Goal: Information Seeking & Learning: Learn about a topic

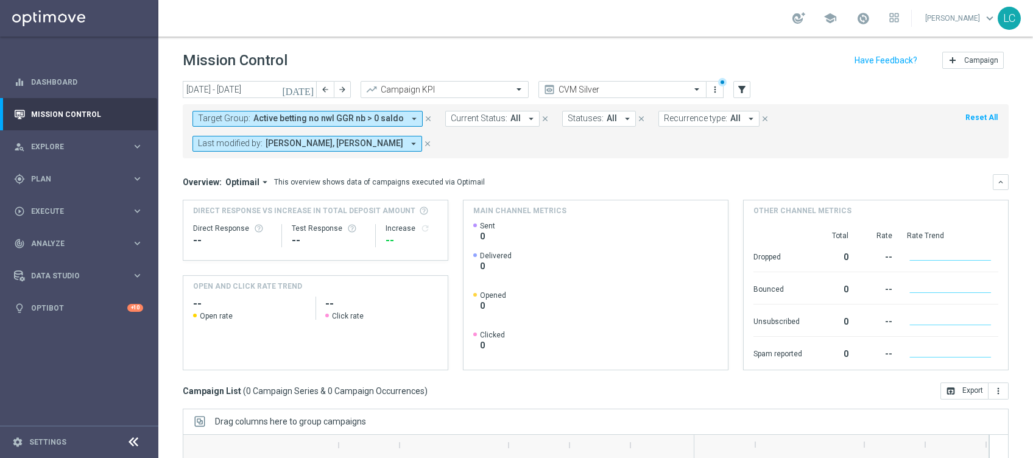
click at [423, 140] on icon "close" at bounding box center [427, 144] width 9 height 9
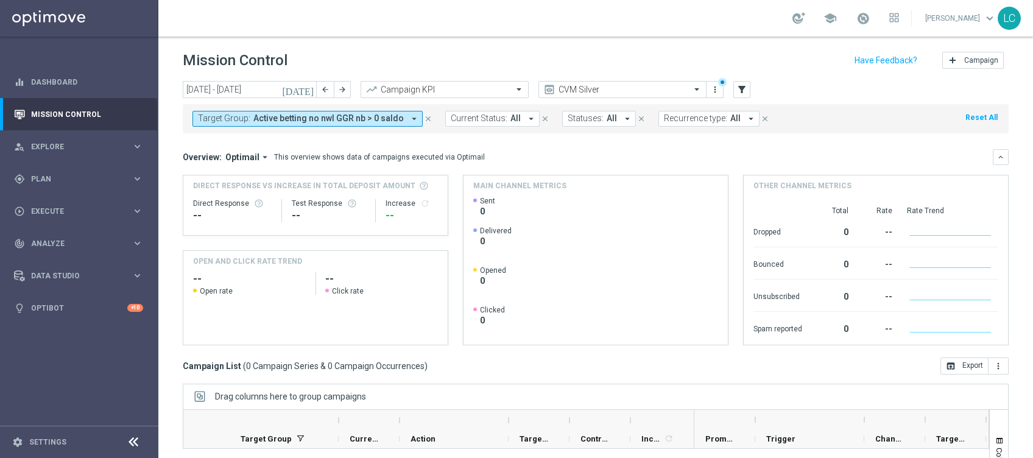
click at [424, 117] on icon "close" at bounding box center [428, 119] width 9 height 9
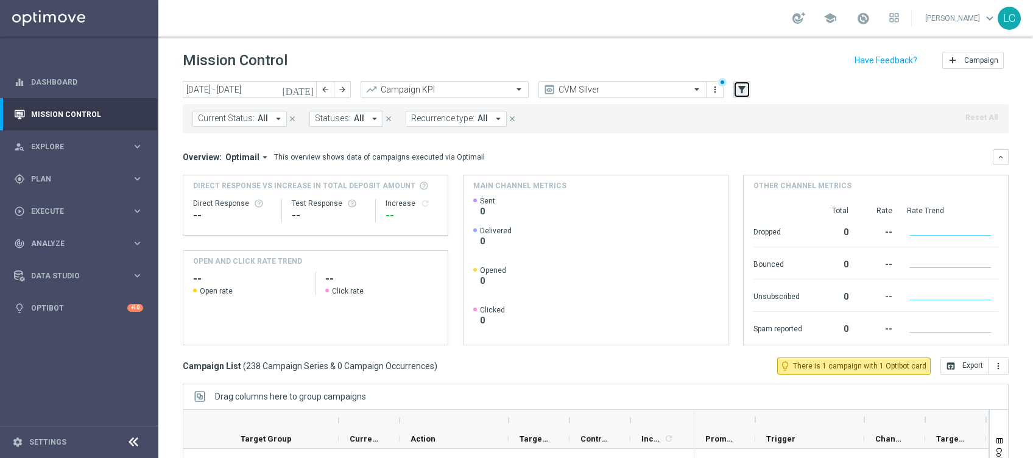
click at [746, 83] on button "filter_alt" at bounding box center [742, 89] width 17 height 17
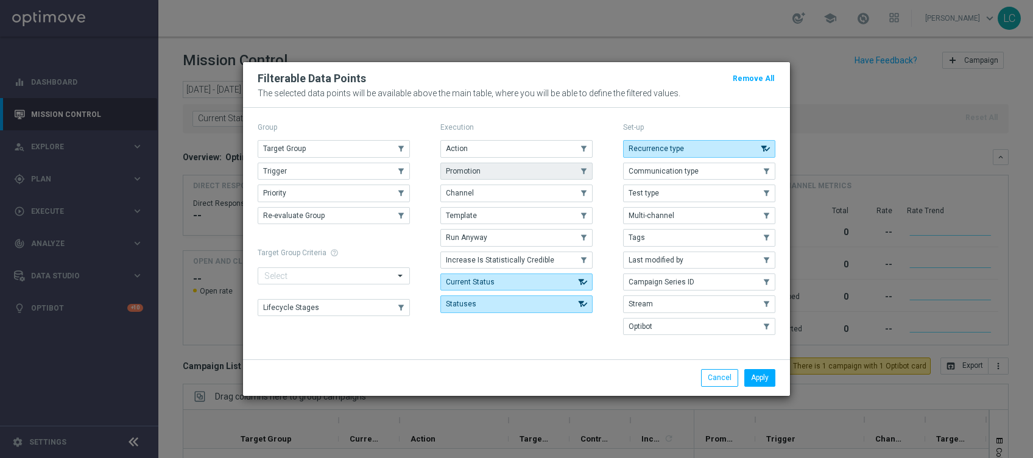
click at [516, 170] on button "Promotion" at bounding box center [516, 171] width 152 height 17
click at [763, 375] on button "Apply" at bounding box center [760, 377] width 31 height 17
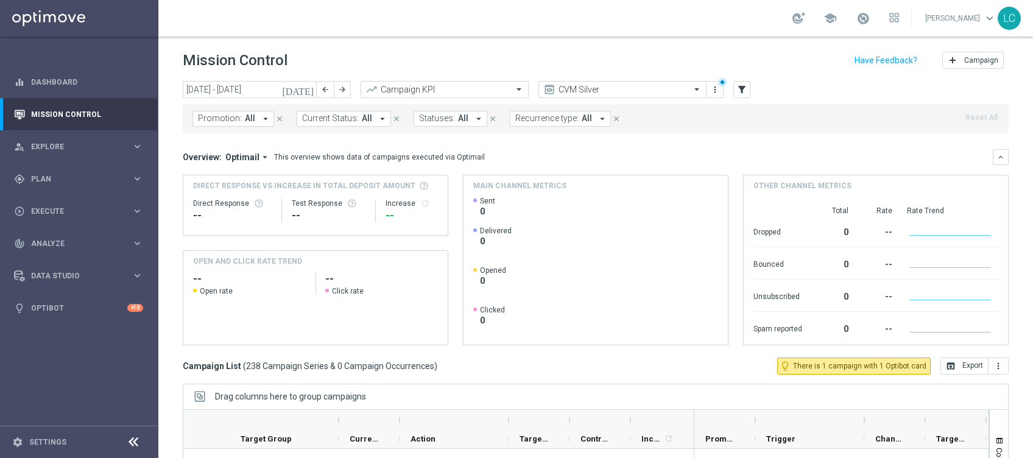
click at [240, 118] on button "Promotion: All arrow_drop_down" at bounding box center [234, 119] width 82 height 16
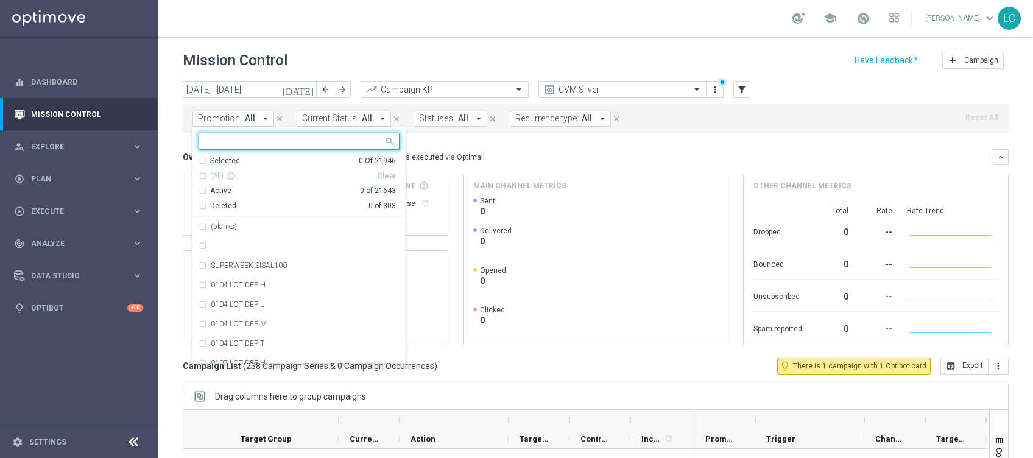
click at [257, 140] on input "text" at bounding box center [294, 141] width 179 height 10
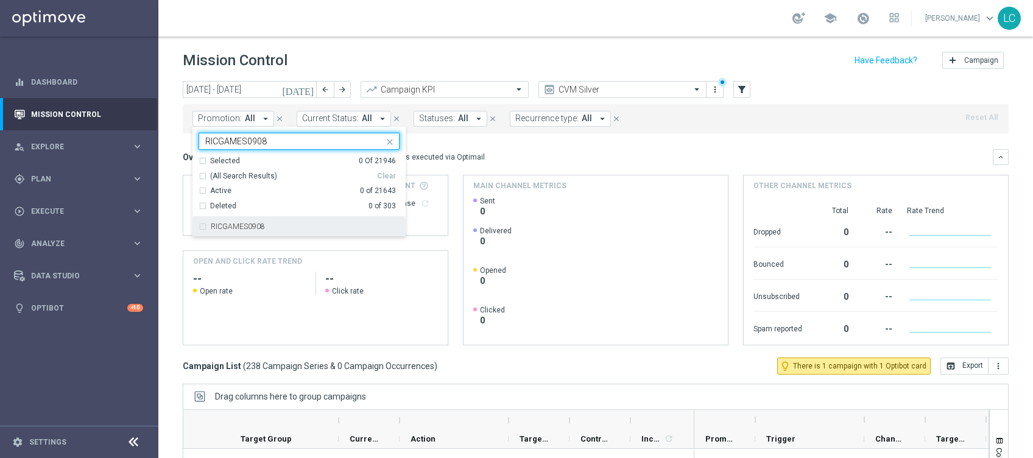
click at [256, 223] on label "RICGAMES0908" at bounding box center [238, 226] width 54 height 7
type input "RICGAMES0908"
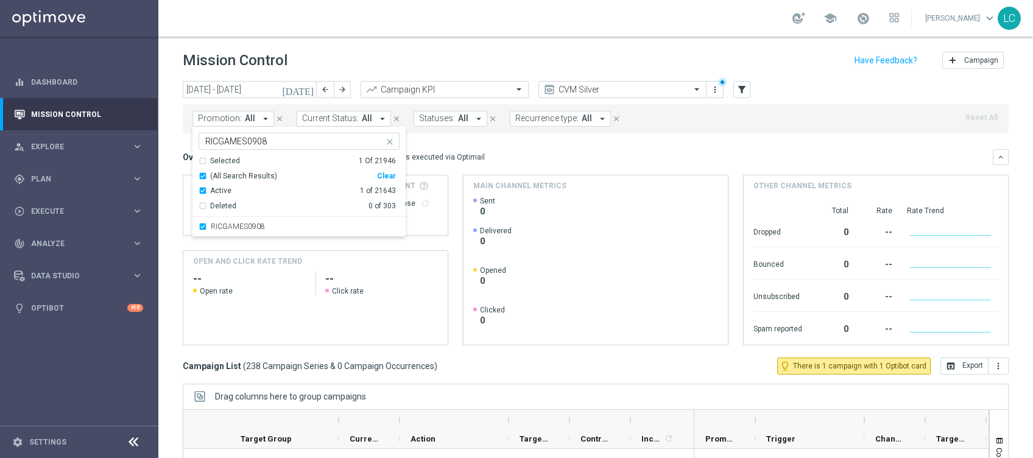
click at [521, 172] on div "Overview: Optimail arrow_drop_down This overview shows data of campaigns execut…" at bounding box center [596, 247] width 826 height 196
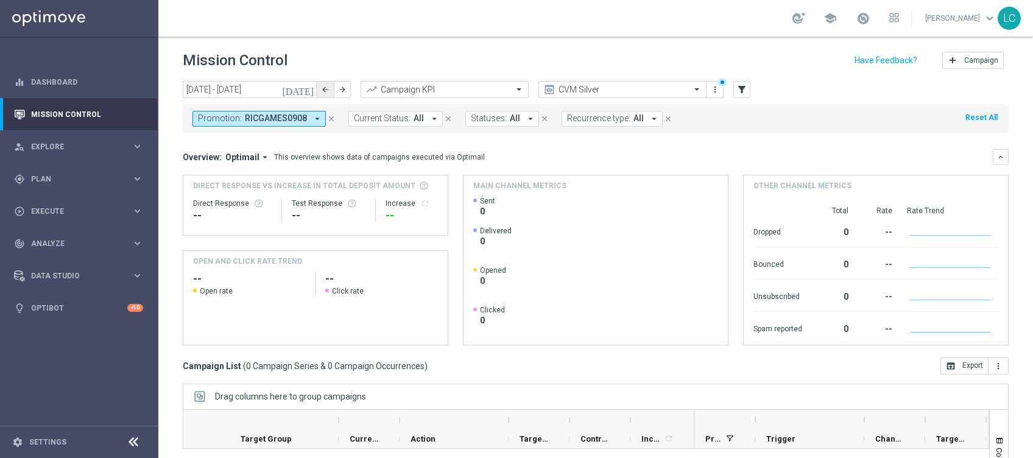
click at [324, 90] on icon "arrow_back" at bounding box center [325, 89] width 9 height 9
click at [326, 90] on icon "arrow_back" at bounding box center [325, 89] width 9 height 9
click at [327, 92] on icon "arrow_back" at bounding box center [325, 89] width 9 height 9
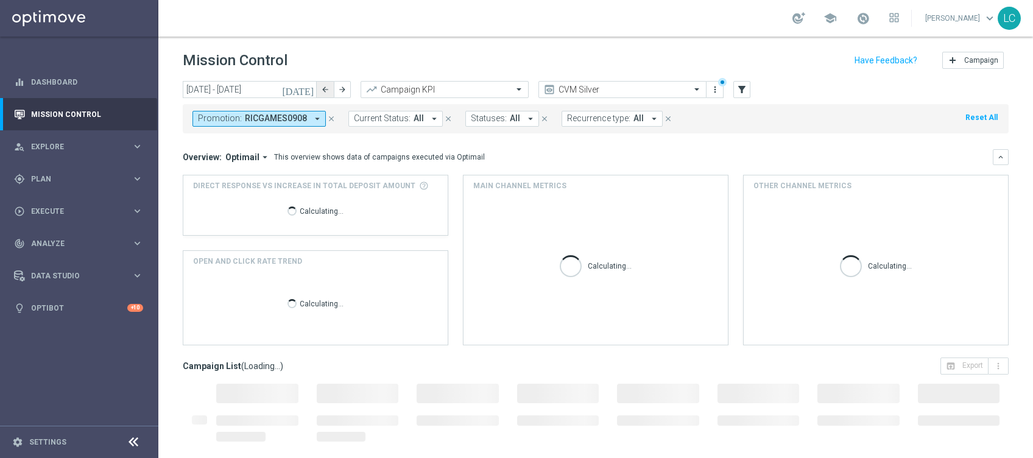
click at [328, 92] on icon "arrow_back" at bounding box center [325, 89] width 9 height 9
type input "11 Aug 2025 - 17 Aug 2025"
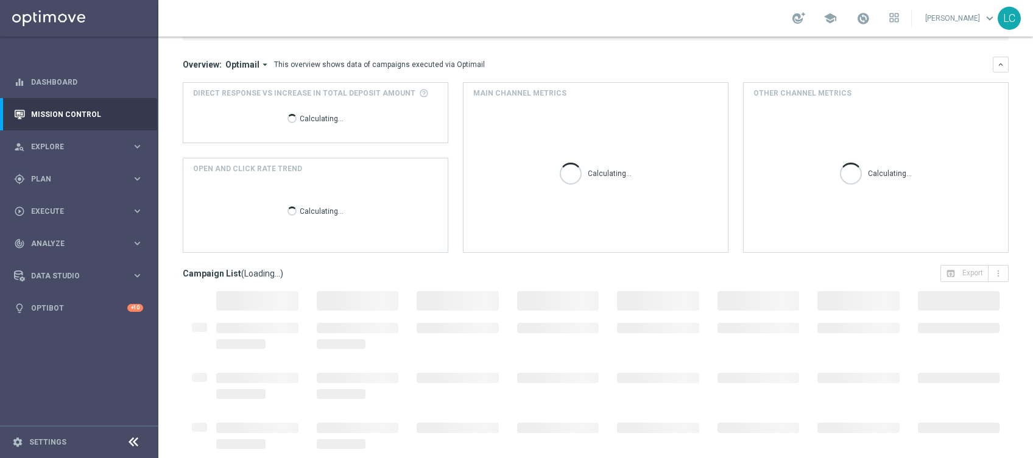
scroll to position [150, 0]
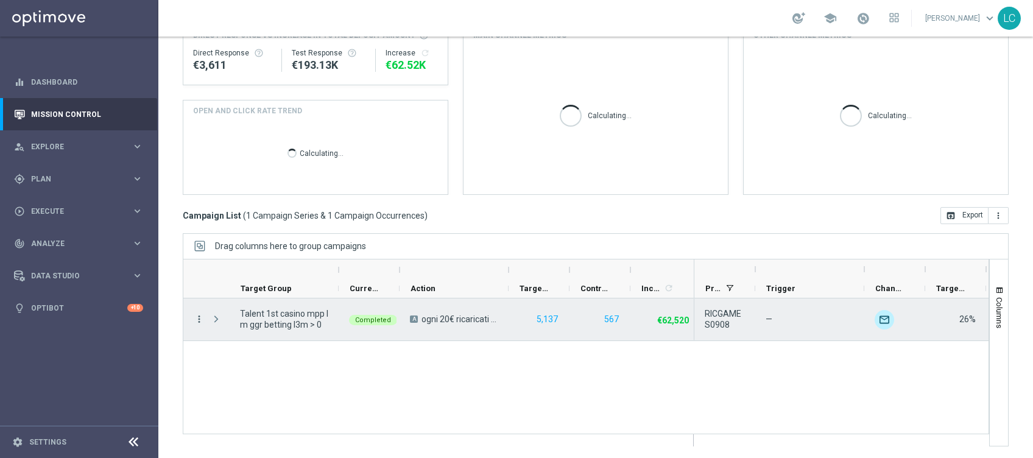
click at [199, 319] on icon "more_vert" at bounding box center [199, 319] width 11 height 11
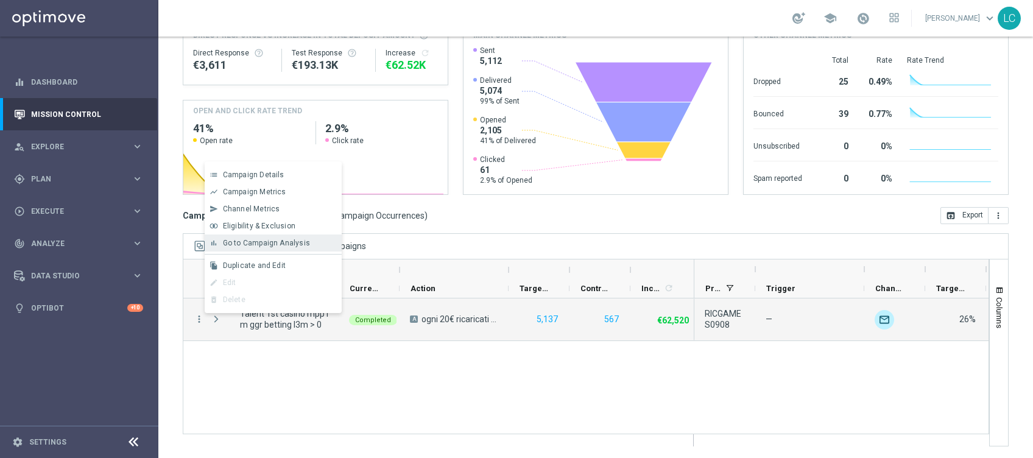
click at [273, 241] on span "Go to Campaign Analysis" at bounding box center [266, 243] width 87 height 9
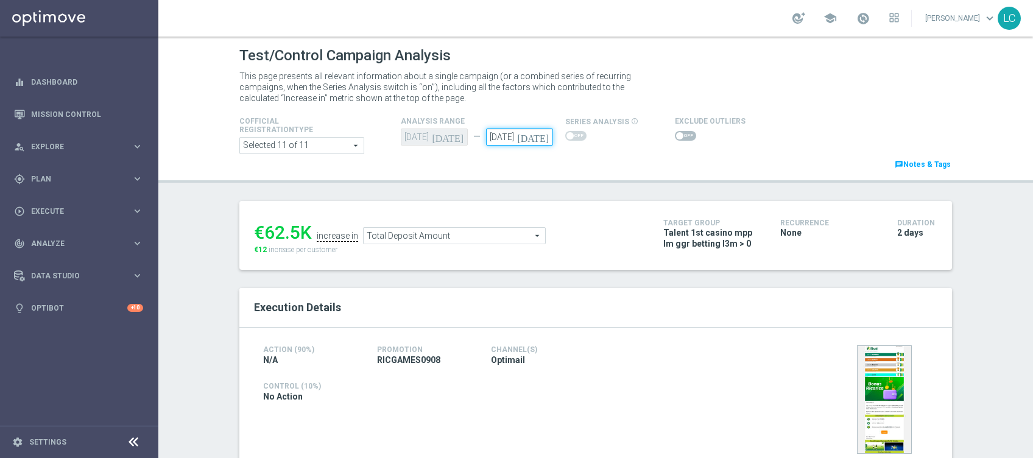
click at [508, 131] on input "[DATE]" at bounding box center [519, 137] width 67 height 17
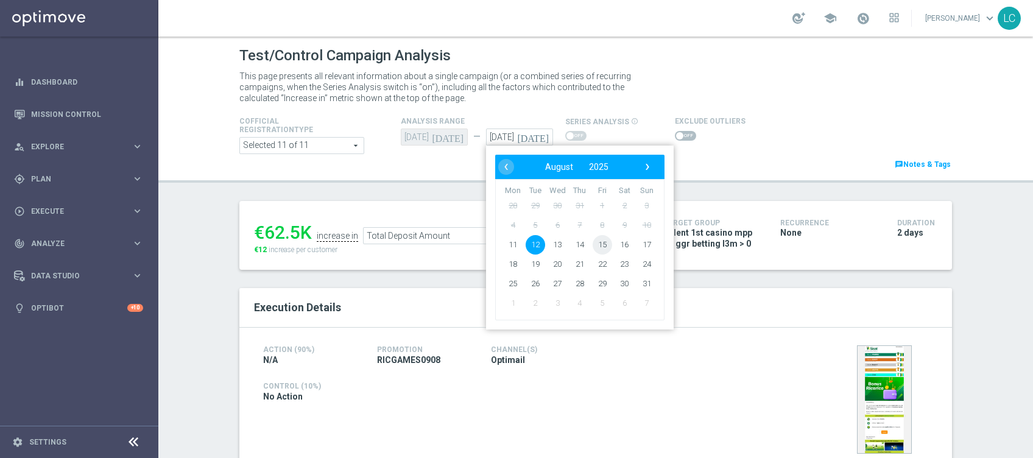
click at [593, 242] on span "15" at bounding box center [602, 244] width 19 height 19
type input "[DATE]"
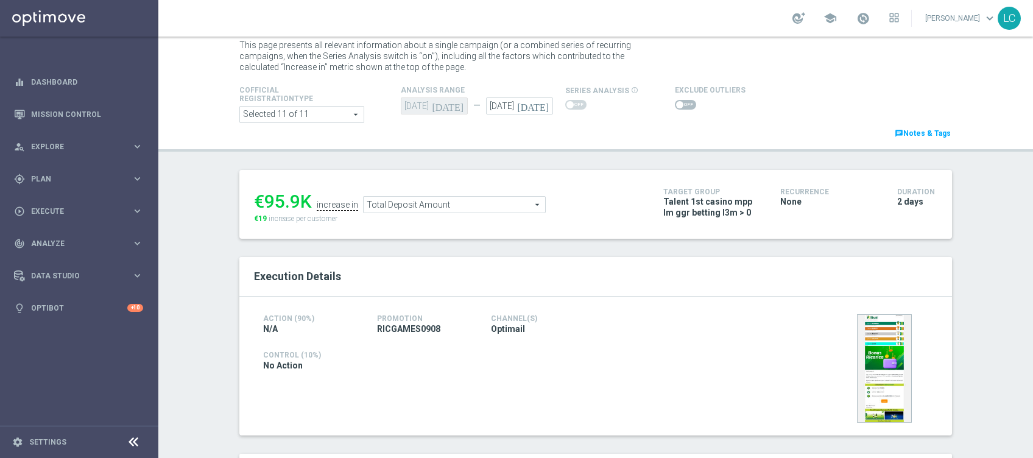
scroll to position [112, 0]
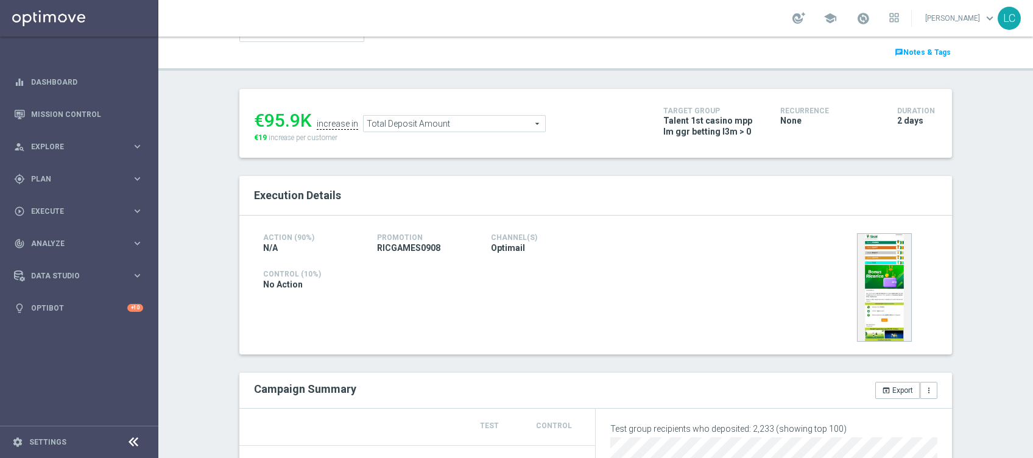
click at [483, 129] on span "Total Deposit Amount" at bounding box center [455, 124] width 182 height 16
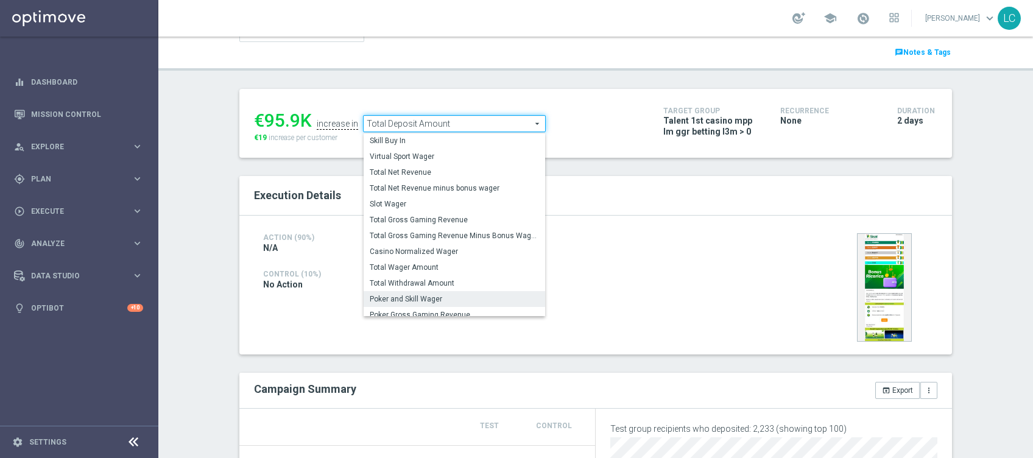
scroll to position [169, 0]
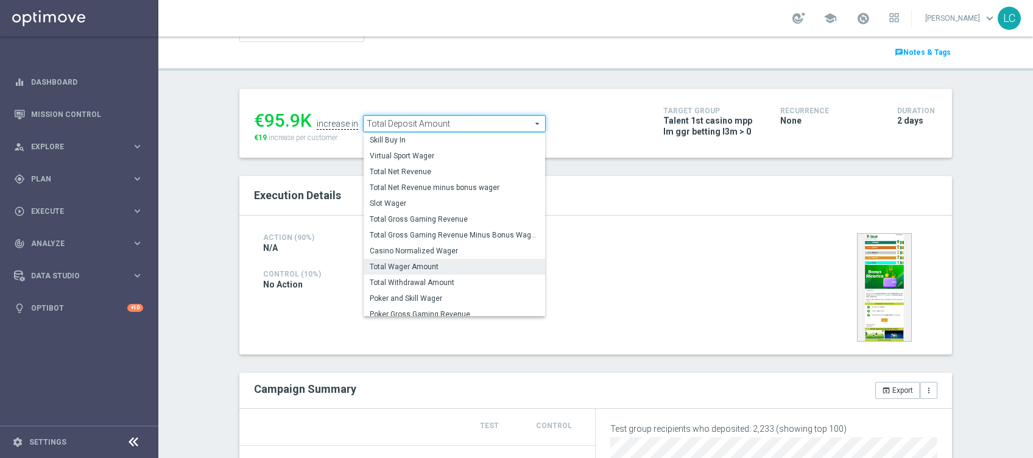
click at [417, 267] on span "Total Wager Amount" at bounding box center [454, 267] width 169 height 10
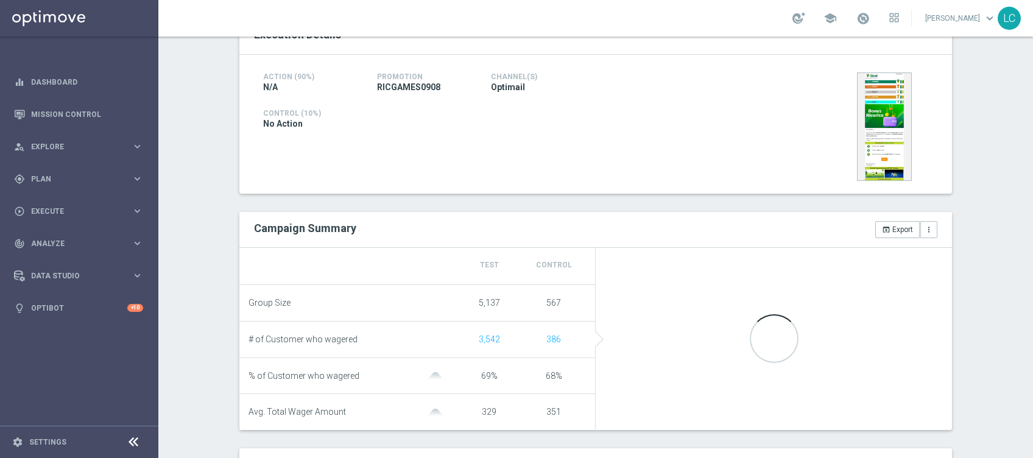
scroll to position [112, 0]
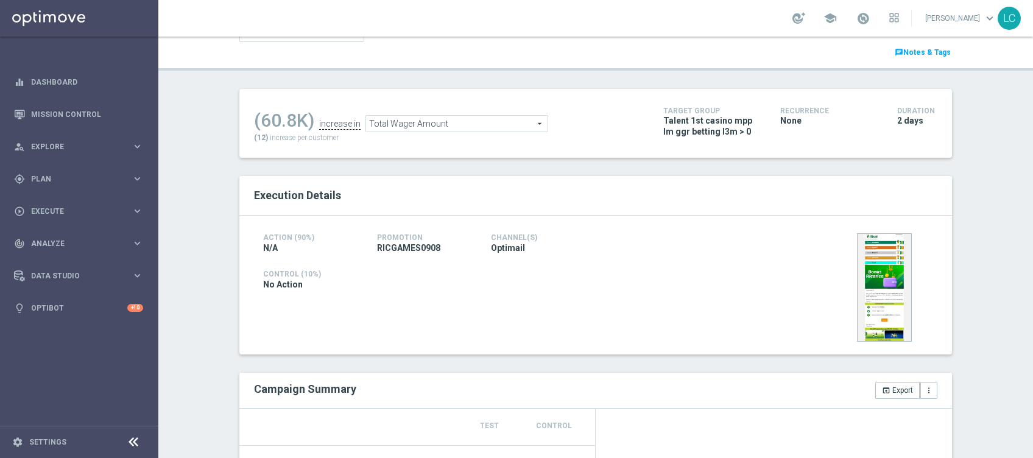
click at [490, 125] on span "Total Wager Amount" at bounding box center [457, 124] width 182 height 16
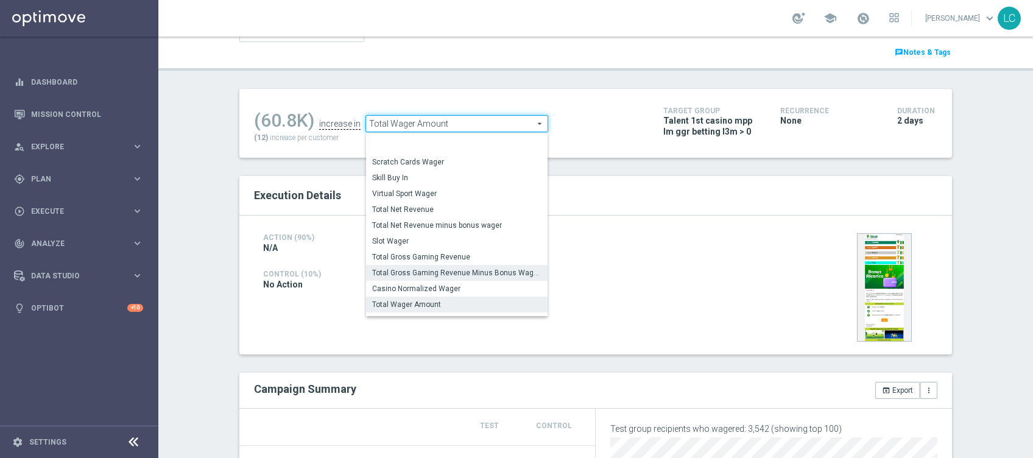
scroll to position [156, 0]
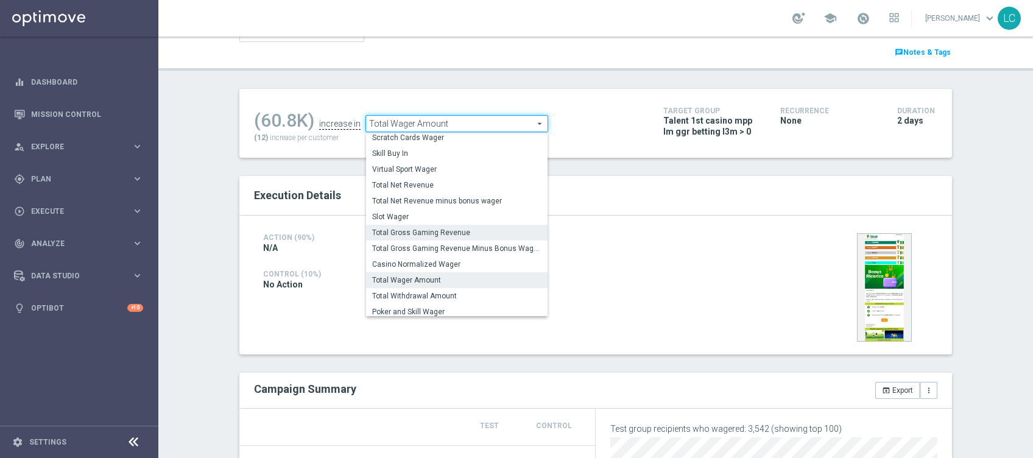
click at [434, 230] on span "Total Gross Gaming Revenue" at bounding box center [456, 233] width 169 height 10
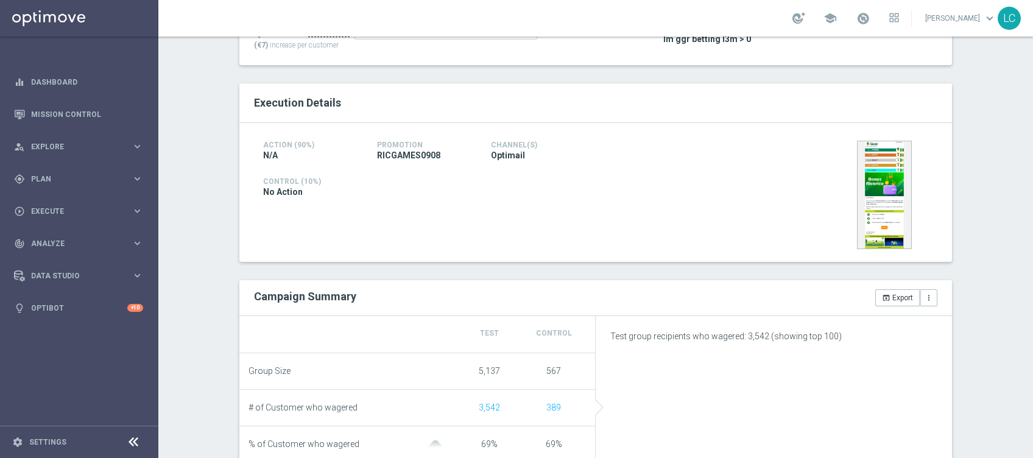
scroll to position [31, 0]
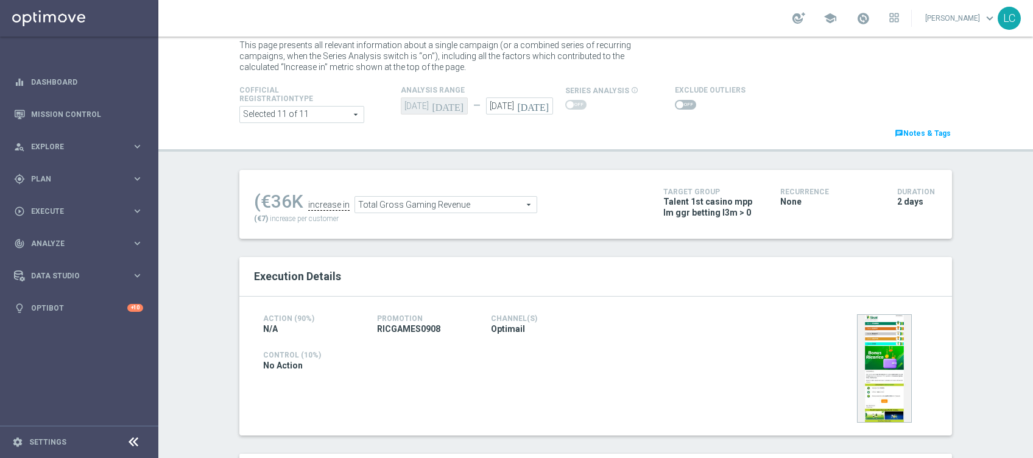
click at [479, 199] on span "Total Gross Gaming Revenue" at bounding box center [446, 205] width 182 height 16
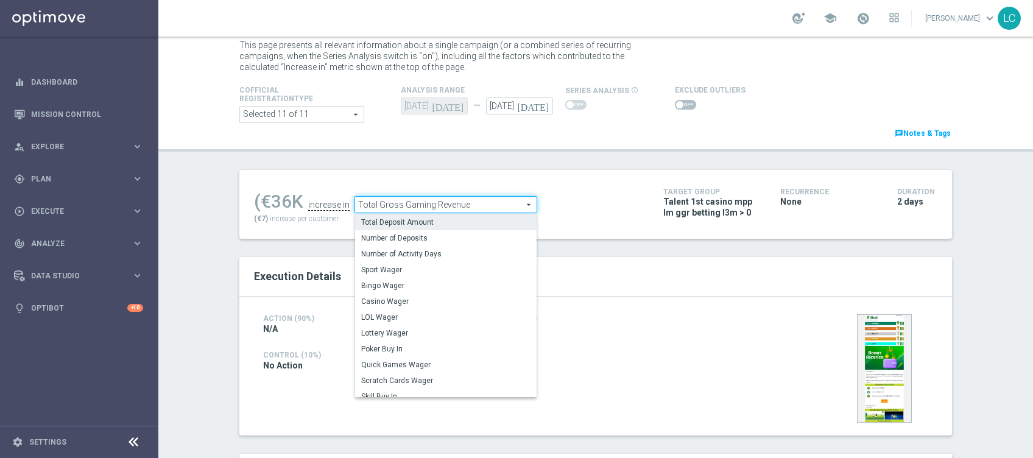
click at [447, 225] on span "Total Deposit Amount" at bounding box center [445, 223] width 169 height 10
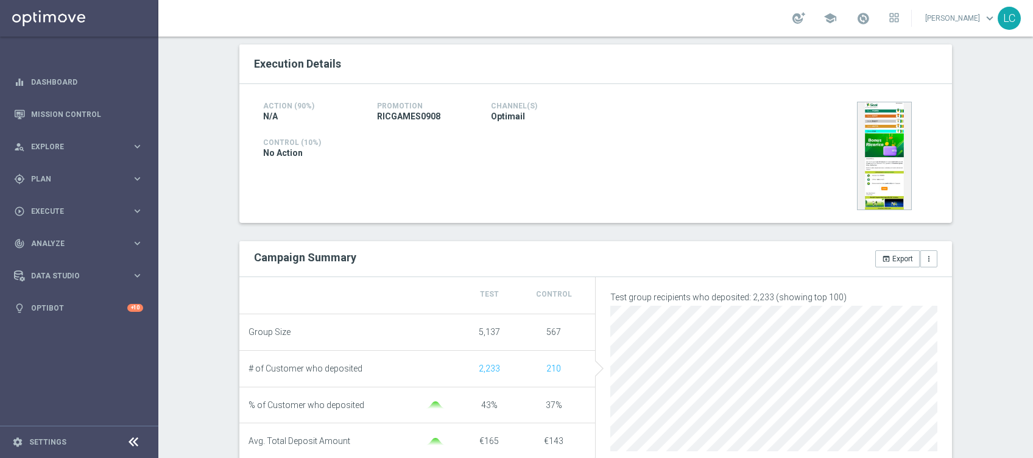
scroll to position [162, 0]
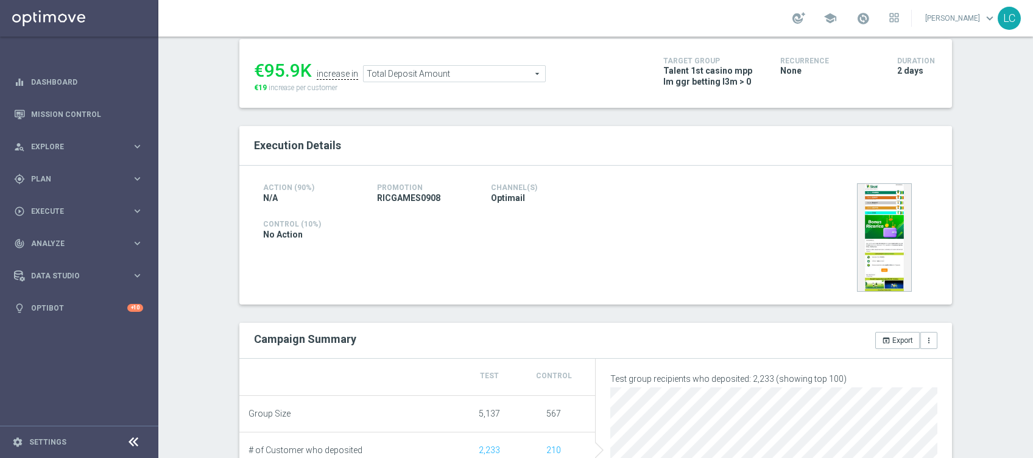
click at [430, 76] on span "Total Deposit Amount" at bounding box center [455, 74] width 182 height 16
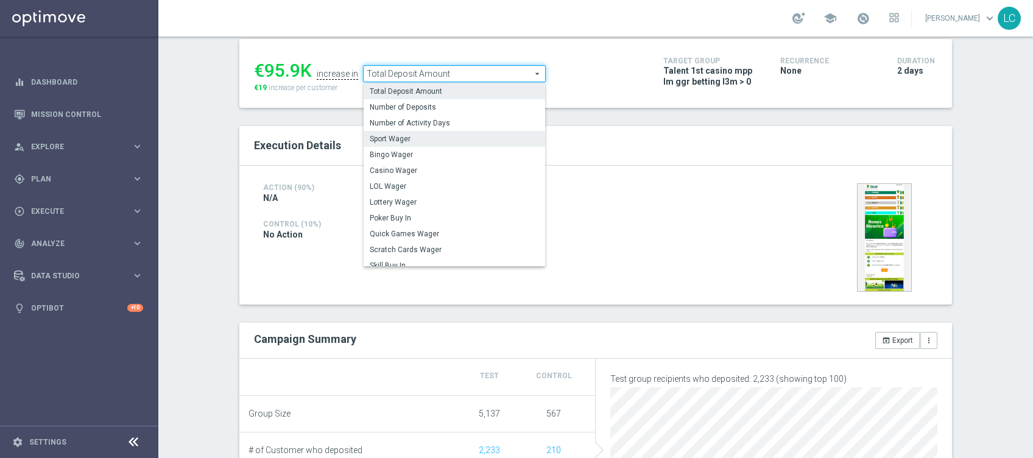
click at [447, 135] on span "Sport Wager" at bounding box center [454, 139] width 169 height 10
type input "Sport Wager"
